Goal: Complete application form

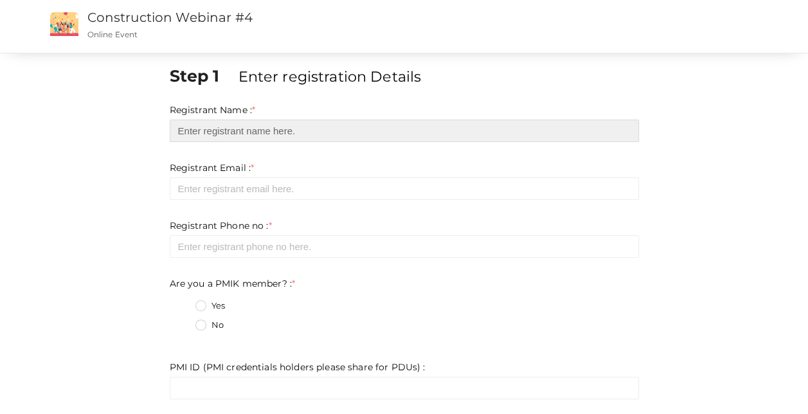
click at [253, 126] on input "text" at bounding box center [404, 131] width 469 height 23
type input "[PERSON_NAME]"
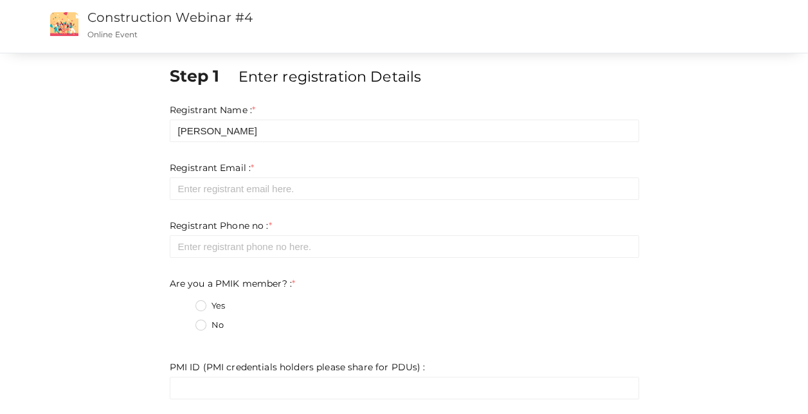
type input "[PERSON_NAME][EMAIL_ADDRESS][PERSON_NAME][DOMAIN_NAME]"
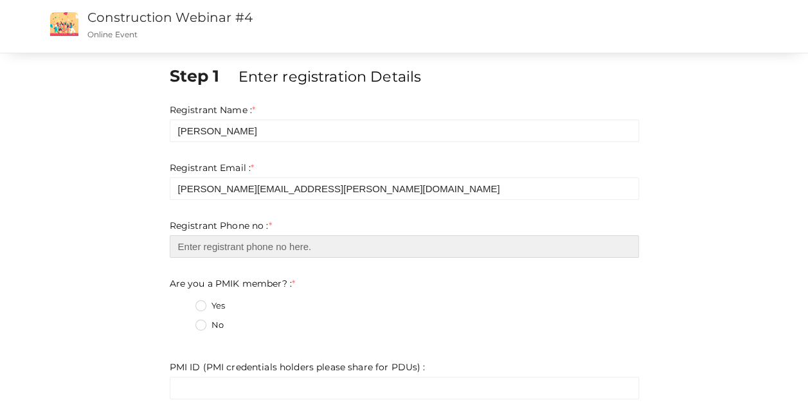
type input "17325478955"
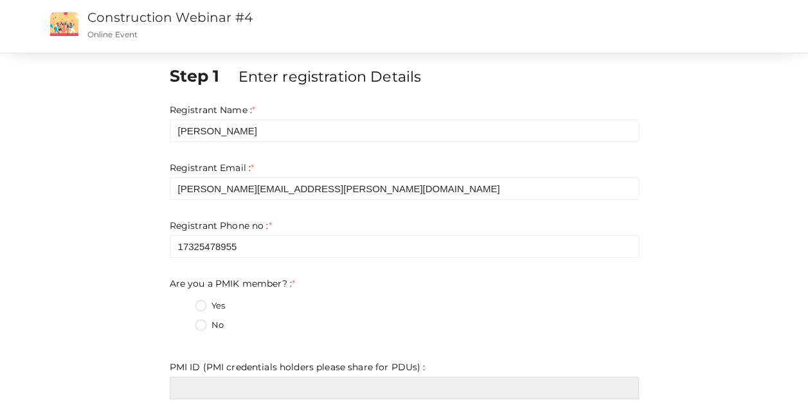
type input "8468502"
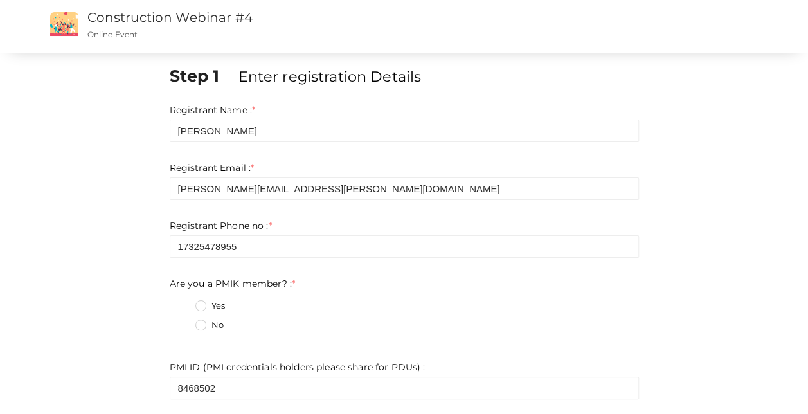
type input "PMI Global Construction Ambassaor / PMINJ / [PERSON_NAME] Construction Services"
type input "[GEOGRAPHIC_DATA][PERSON_NAME], [US_STATE], [GEOGRAPHIC_DATA]"
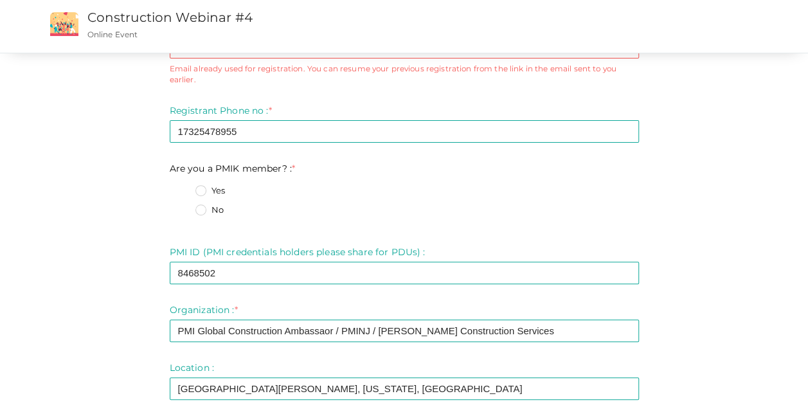
scroll to position [140, 0]
click at [206, 188] on label "Yes" at bounding box center [210, 192] width 30 height 13
click at [183, 188] on member\?\+0 "Yes" at bounding box center [183, 188] width 0 height 0
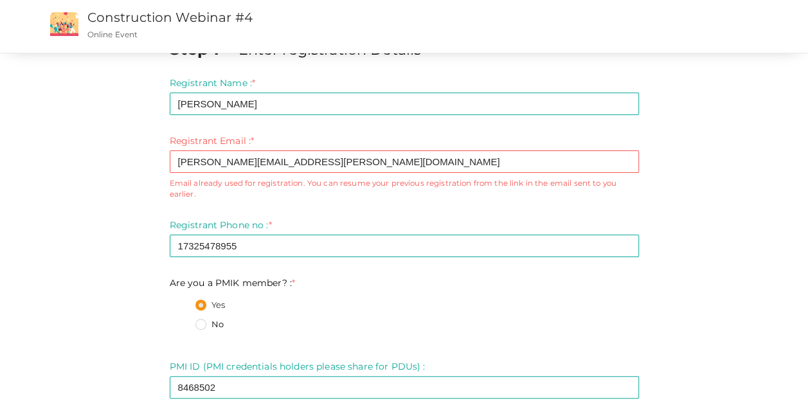
scroll to position [0, 0]
